Goal: Task Accomplishment & Management: Use online tool/utility

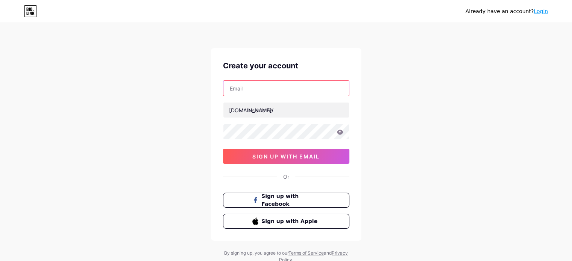
click at [257, 92] on input "text" at bounding box center [286, 88] width 126 height 15
click at [412, 88] on div "Already have an account? Login Create your account [DOMAIN_NAME]/ sign up with …" at bounding box center [286, 144] width 572 height 288
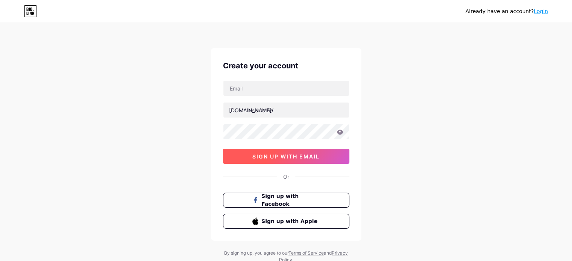
click at [299, 159] on button "sign up with email" at bounding box center [286, 156] width 126 height 15
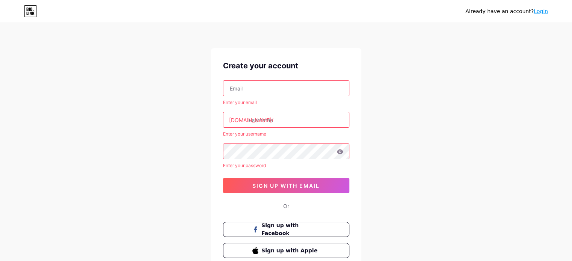
click at [252, 92] on input "text" at bounding box center [286, 88] width 126 height 15
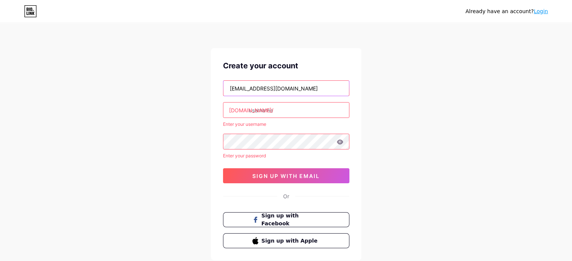
type input "[EMAIL_ADDRESS][DOMAIN_NAME]"
click at [275, 108] on input "text" at bounding box center [286, 110] width 126 height 15
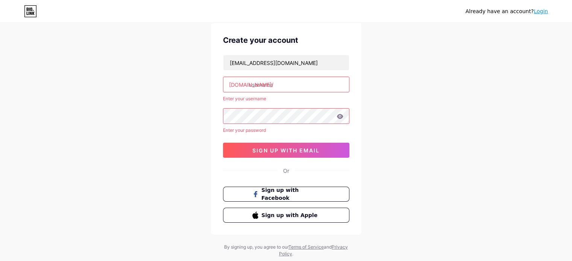
scroll to position [8, 0]
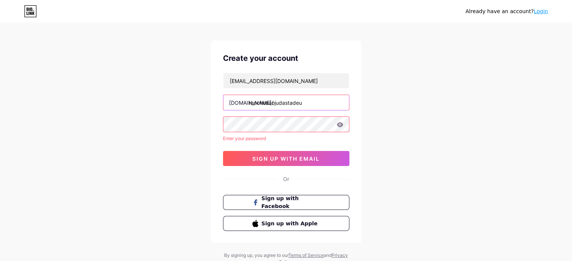
type input "ranchosaojudastadeu"
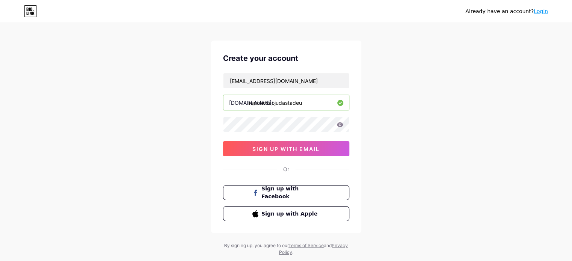
click at [255, 132] on div "[EMAIL_ADDRESS][DOMAIN_NAME] [DOMAIN_NAME]/ ranchosaojudastadeu sign up with em…" at bounding box center [286, 114] width 126 height 83
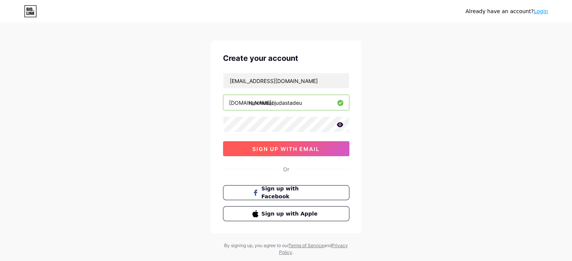
click at [276, 147] on span "sign up with email" at bounding box center [285, 149] width 67 height 6
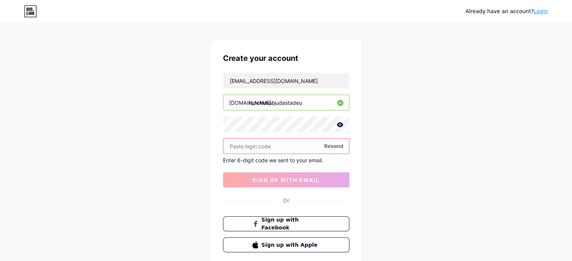
click at [264, 142] on input "text" at bounding box center [286, 146] width 126 height 15
paste input "494552"
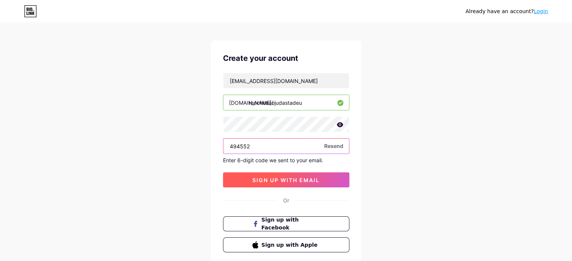
type input "494552"
click at [291, 178] on span "sign up with email" at bounding box center [285, 180] width 67 height 6
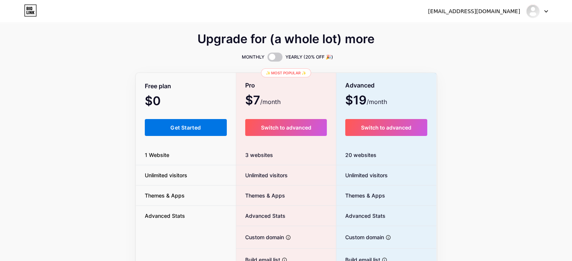
click at [194, 124] on button "Get Started" at bounding box center [186, 127] width 82 height 17
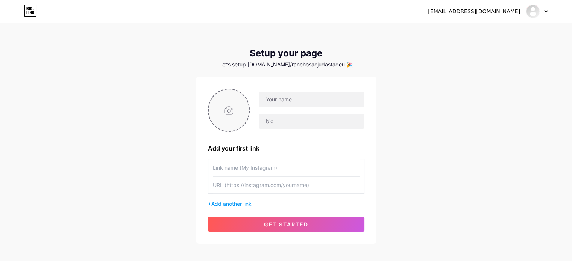
click at [232, 111] on input "file" at bounding box center [229, 110] width 41 height 42
type input "C:\fakepath\ChatGPT Image [DATE], 09_39_04.png"
click at [274, 103] on input "text" at bounding box center [311, 99] width 105 height 15
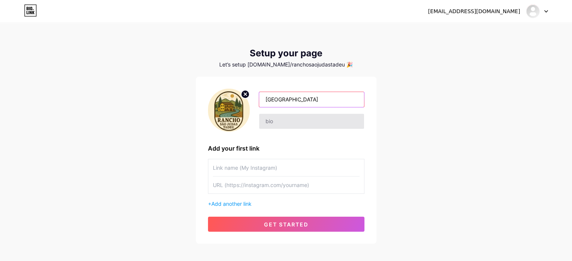
type input "[GEOGRAPHIC_DATA]"
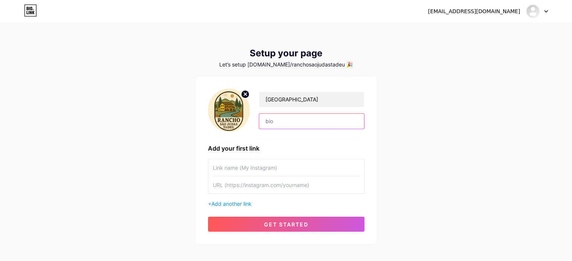
click at [284, 115] on input "text" at bounding box center [311, 121] width 105 height 15
type input "O melhor sítio em [GEOGRAPHIC_DATA]!"
click at [439, 97] on div "[EMAIL_ADDRESS][DOMAIN_NAME] Dashboard Logout Setup your page Let’s setup [DOMA…" at bounding box center [286, 134] width 572 height 268
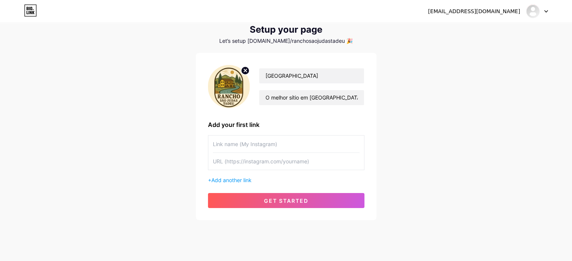
scroll to position [36, 0]
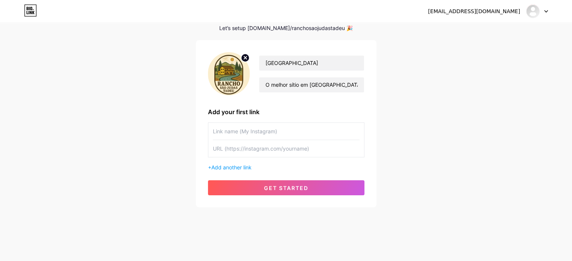
click at [246, 130] on input "text" at bounding box center [286, 131] width 147 height 17
click at [273, 149] on input "text" at bounding box center [286, 148] width 147 height 17
drag, startPoint x: 265, startPoint y: 135, endPoint x: 200, endPoint y: 124, distance: 65.9
click at [200, 124] on div "[GEOGRAPHIC_DATA] Tadeu O melhor sítio em [GEOGRAPHIC_DATA]! Add your first lin…" at bounding box center [286, 123] width 180 height 167
type input "Airbnb"
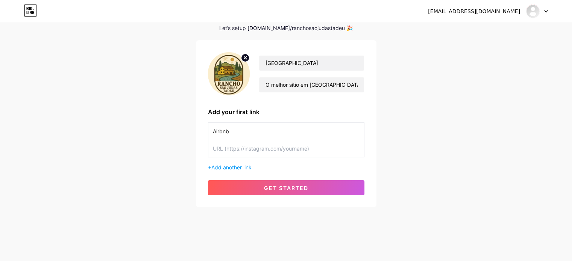
click at [236, 146] on input "text" at bounding box center [286, 148] width 147 height 17
click at [233, 153] on input "text" at bounding box center [286, 148] width 147 height 17
paste input "[URL][DOMAIN_NAME]"
type input "[URL][DOMAIN_NAME]"
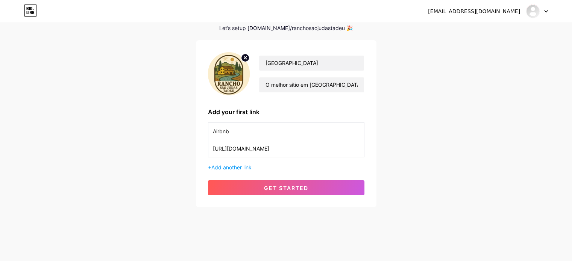
scroll to position [0, 0]
click at [416, 134] on div "[EMAIL_ADDRESS][DOMAIN_NAME] Dashboard Logout Setup your page Let’s setup [DOMA…" at bounding box center [286, 98] width 572 height 268
click at [232, 165] on span "Add another link" at bounding box center [231, 167] width 40 height 6
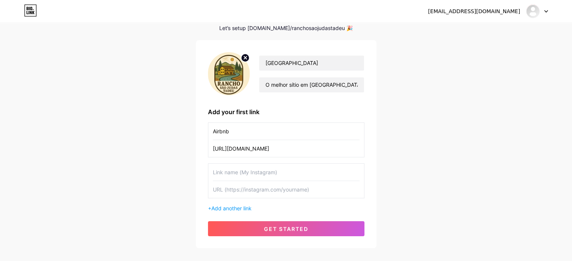
click at [265, 168] on input "text" at bounding box center [286, 172] width 147 height 17
type input "Instagram"
click at [240, 187] on input "text" at bounding box center [286, 189] width 147 height 17
type input "w"
type input "[DOMAIN_NAME][URL]"
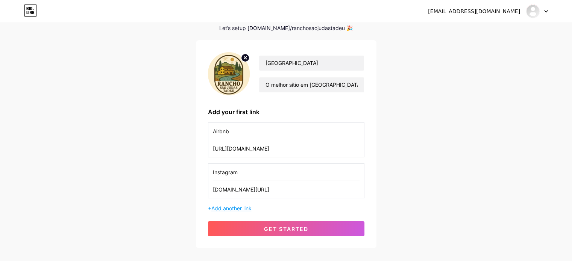
click at [241, 207] on span "Add another link" at bounding box center [231, 208] width 40 height 6
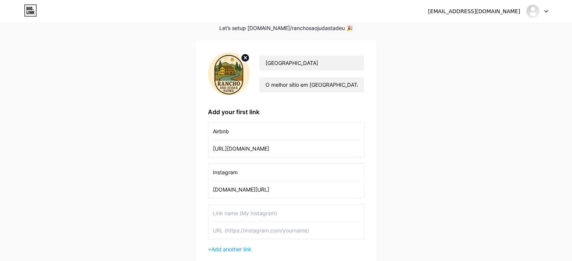
click at [252, 211] on input "text" at bounding box center [286, 213] width 147 height 17
type input "Tik Tok"
click at [241, 234] on input "text" at bounding box center [286, 230] width 147 height 17
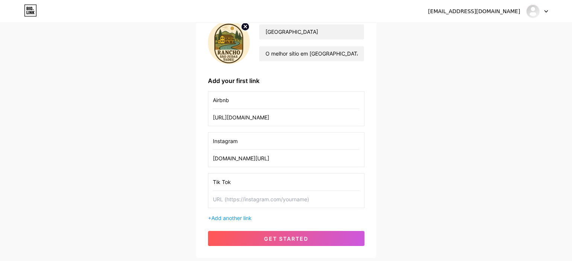
scroll to position [74, 0]
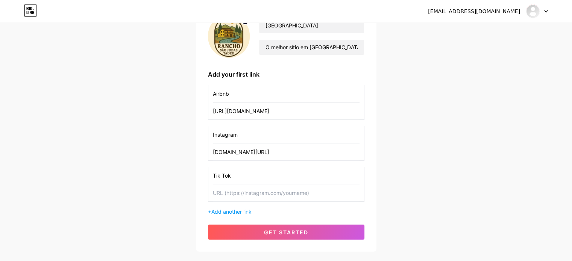
click at [236, 189] on input "text" at bounding box center [286, 193] width 147 height 17
paste input "[URL][DOMAIN_NAME][DOMAIN_NAME]"
type input "[URL][DOMAIN_NAME][DOMAIN_NAME]"
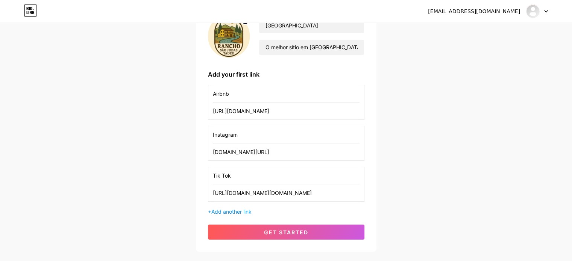
click at [399, 164] on div "[EMAIL_ADDRESS][DOMAIN_NAME] Dashboard Logout Setup your page Let’s setup [DOMA…" at bounding box center [286, 101] width 572 height 350
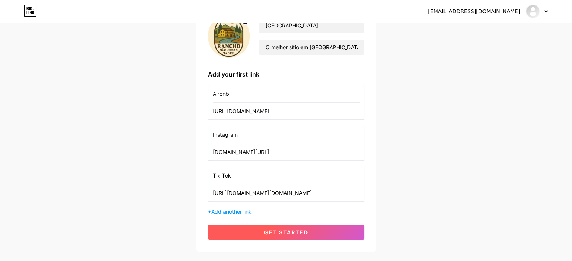
click at [329, 228] on button "get started" at bounding box center [286, 232] width 156 height 15
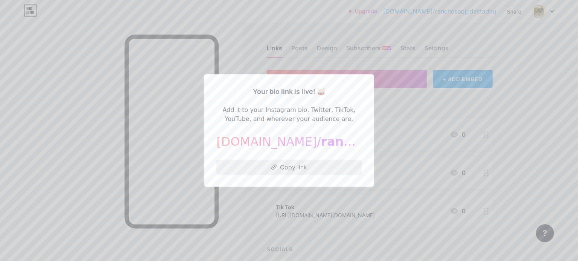
click at [289, 166] on button "Copy link" at bounding box center [288, 167] width 145 height 15
click at [409, 123] on div at bounding box center [289, 130] width 578 height 261
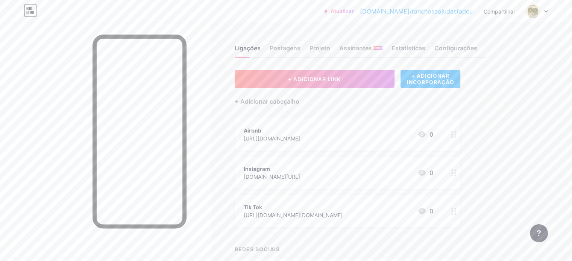
click at [555, 83] on div "Atualizar [DOMAIN_NAME]/rancho... [DOMAIN_NAME]/ranchosaojudastadeu Compartilha…" at bounding box center [286, 157] width 572 height 315
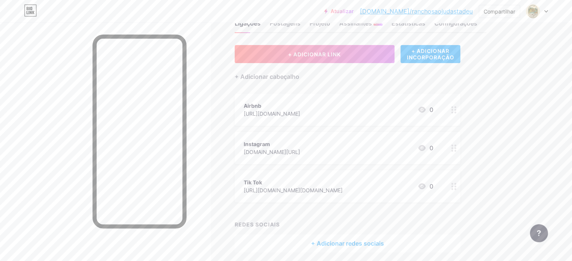
scroll to position [38, 0]
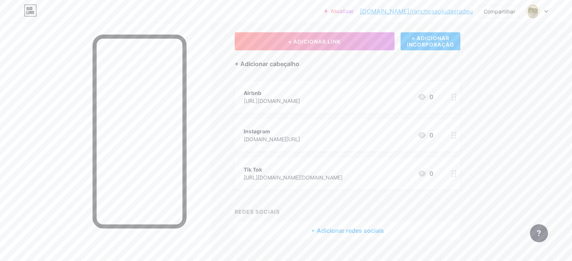
click at [299, 64] on font "+ Adicionar cabeçalho" at bounding box center [267, 64] width 65 height 8
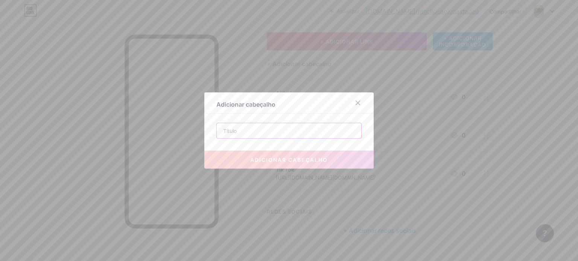
click at [237, 133] on input "text" at bounding box center [289, 130] width 144 height 15
click at [358, 104] on div at bounding box center [358, 103] width 14 height 14
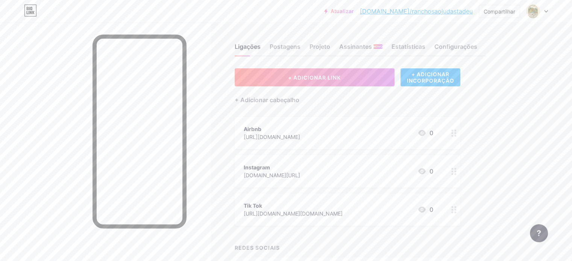
scroll to position [0, 0]
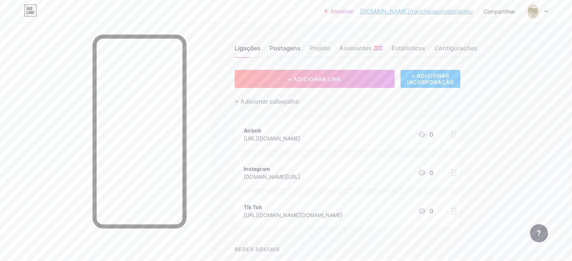
click at [300, 49] on font "Postagens" at bounding box center [285, 48] width 31 height 8
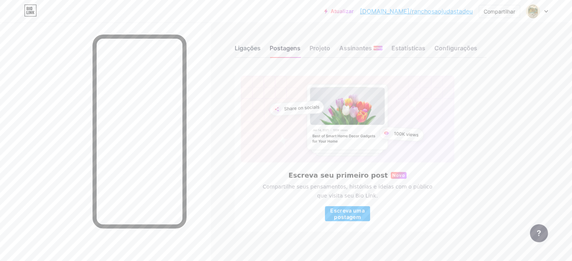
click at [261, 50] on font "Ligações" at bounding box center [248, 48] width 26 height 8
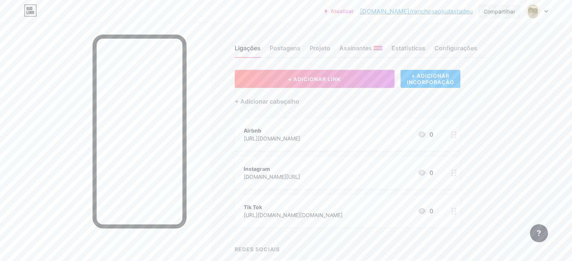
click at [503, 12] on font "Compartilhar" at bounding box center [500, 11] width 32 height 6
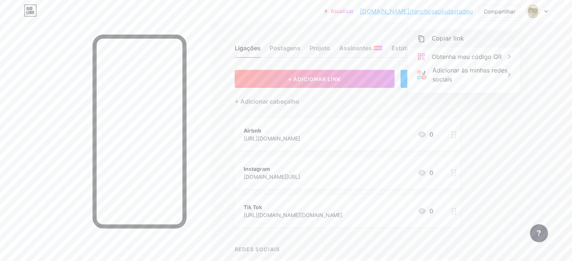
click at [452, 39] on font "Copiar link" at bounding box center [448, 38] width 32 height 7
click at [518, 140] on div "Ligações Postagens Projeto Assinantes NOVO Estatísticas Configurações + ADICION…" at bounding box center [259, 169] width 518 height 293
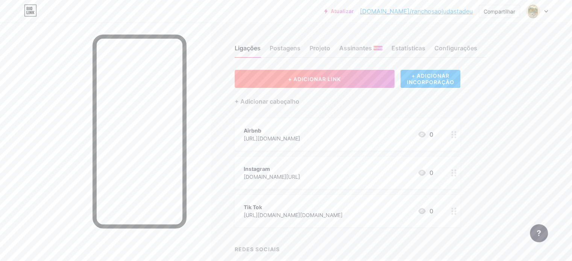
click at [335, 76] on font "+ ADICIONAR LINK" at bounding box center [314, 79] width 53 height 6
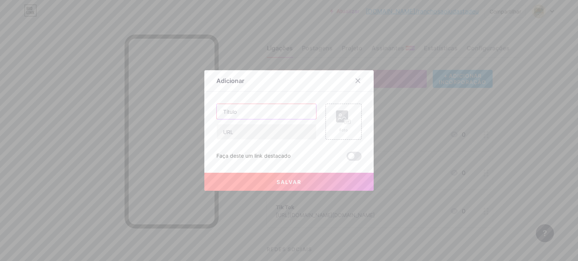
click at [253, 115] on input "text" at bounding box center [266, 111] width 99 height 15
type input "Whatsapp"
click at [259, 135] on input "text" at bounding box center [266, 131] width 99 height 15
click at [249, 130] on input "text" at bounding box center [266, 131] width 99 height 15
paste input "[URL][DOMAIN_NAME]"
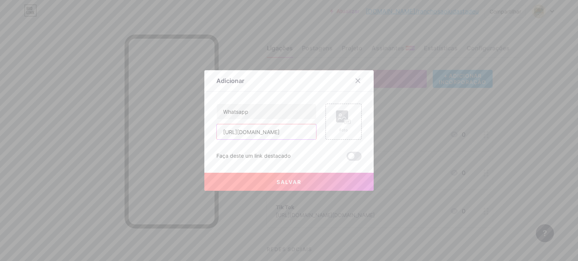
type input "[URL][DOMAIN_NAME]"
click at [288, 178] on button "Salvar" at bounding box center [288, 182] width 169 height 18
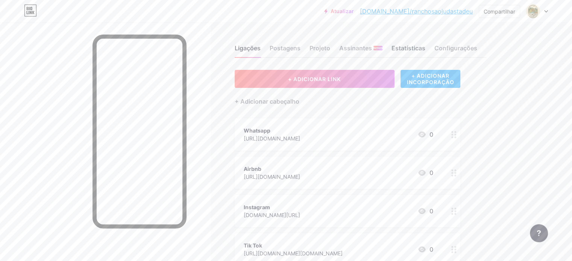
click at [425, 51] on font "Estatísticas" at bounding box center [408, 48] width 34 height 8
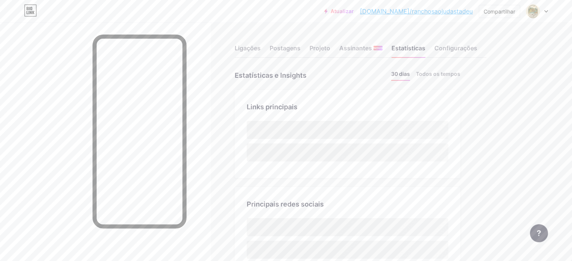
scroll to position [261, 572]
